Goal: Task Accomplishment & Management: Use online tool/utility

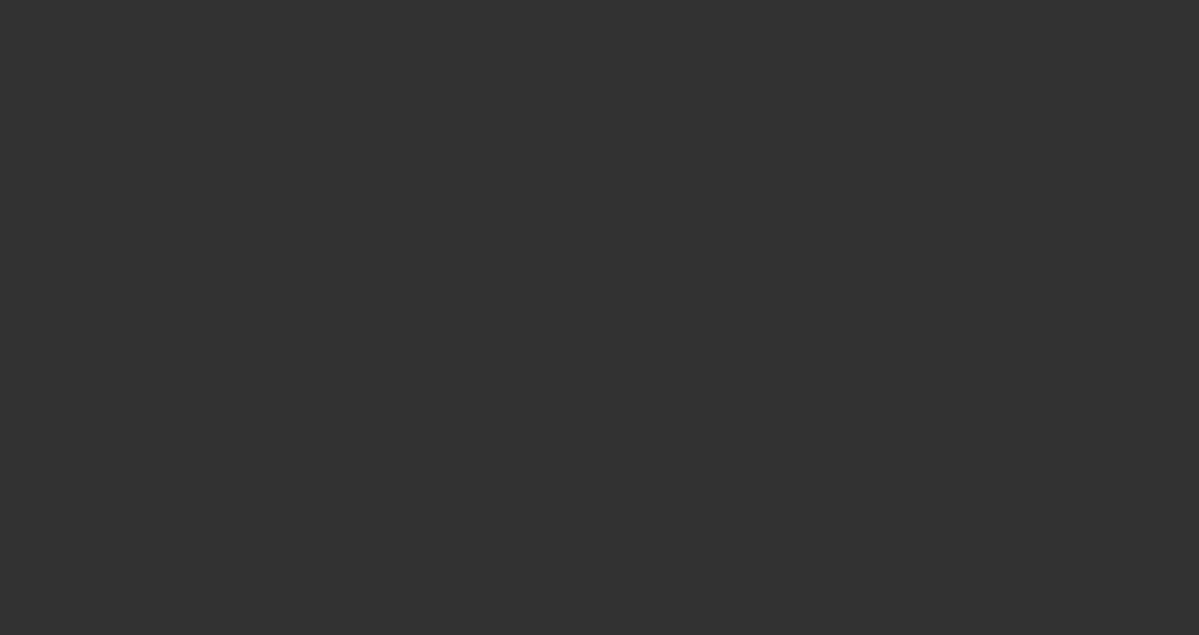
select select "3"
select select "0"
select select "2"
select select "0.1"
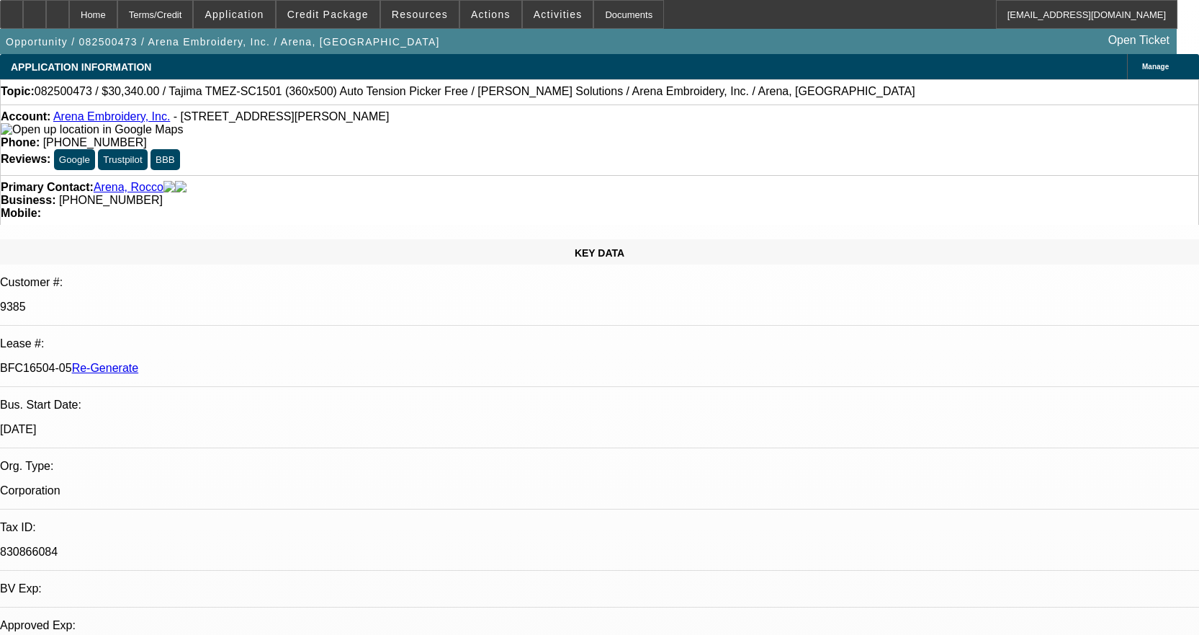
select select "4"
click at [545, 12] on span "Activities" at bounding box center [558, 15] width 49 height 12
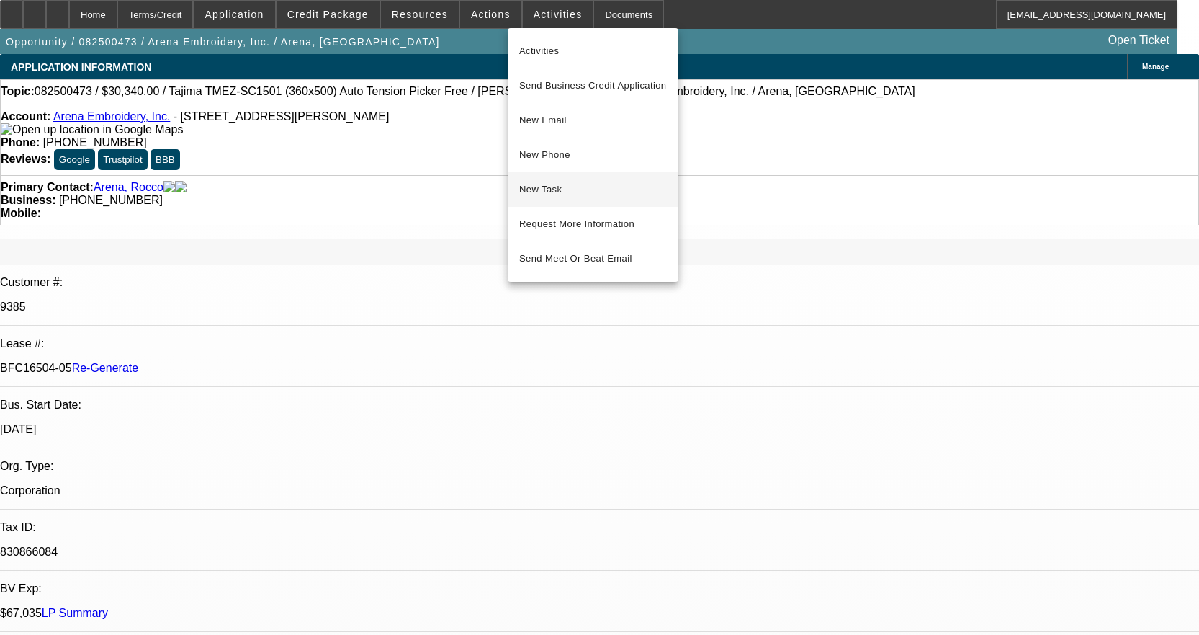
click at [561, 189] on span "New Task" at bounding box center [593, 189] width 148 height 17
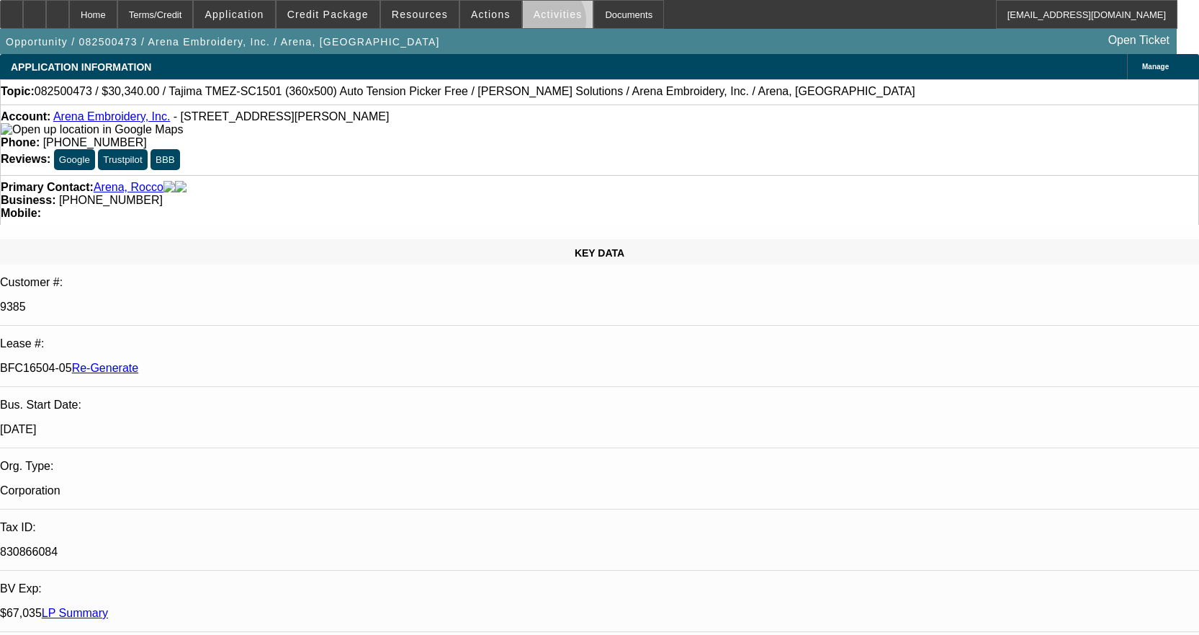
click at [531, 23] on span at bounding box center [558, 14] width 71 height 35
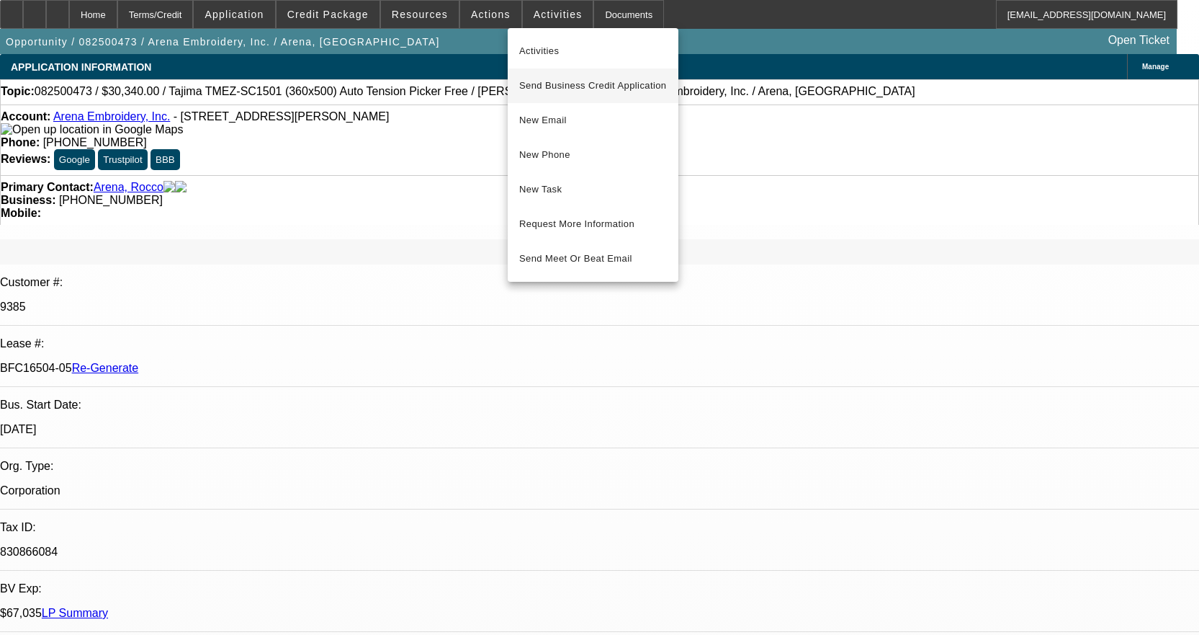
click at [544, 71] on button "Send Business Credit Application" at bounding box center [593, 85] width 171 height 35
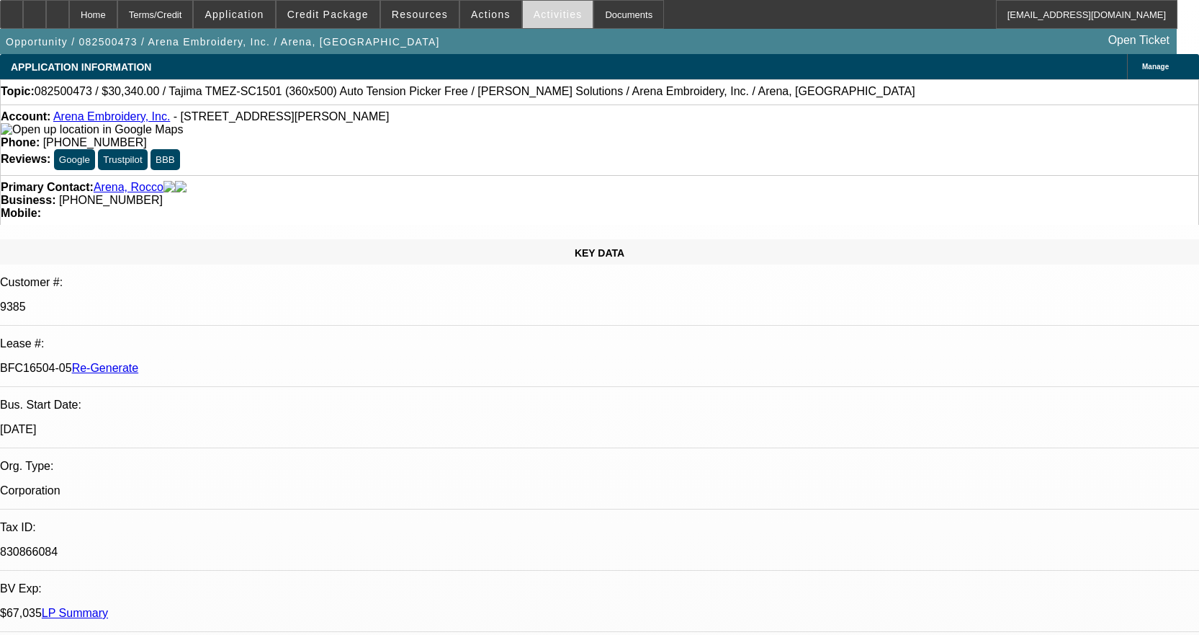
click at [540, 4] on span at bounding box center [558, 14] width 71 height 35
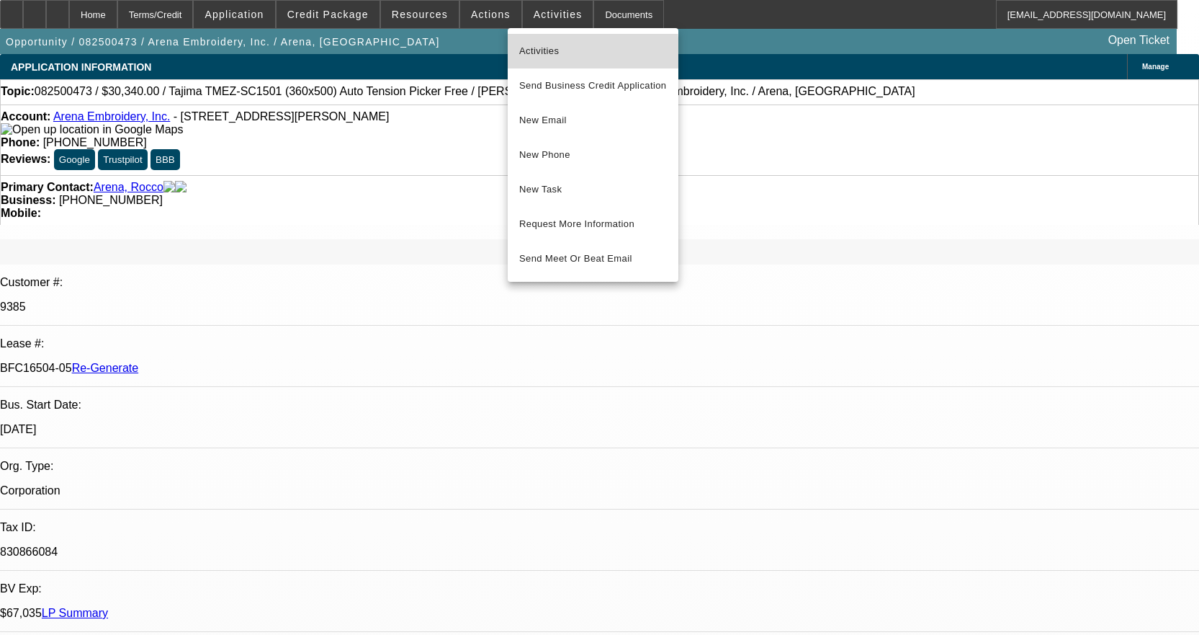
click at [540, 53] on span "Activities" at bounding box center [593, 50] width 148 height 17
